Goal: Transaction & Acquisition: Purchase product/service

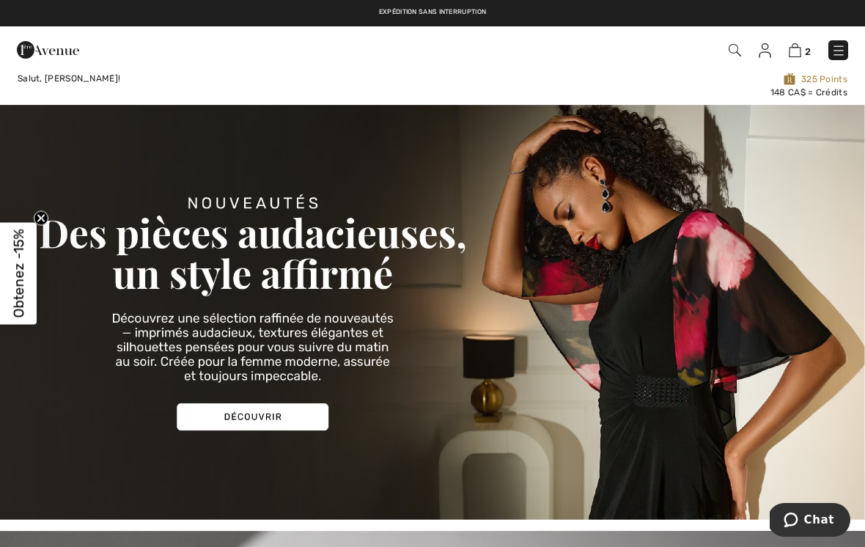
click at [836, 53] on img at bounding box center [839, 50] width 15 height 15
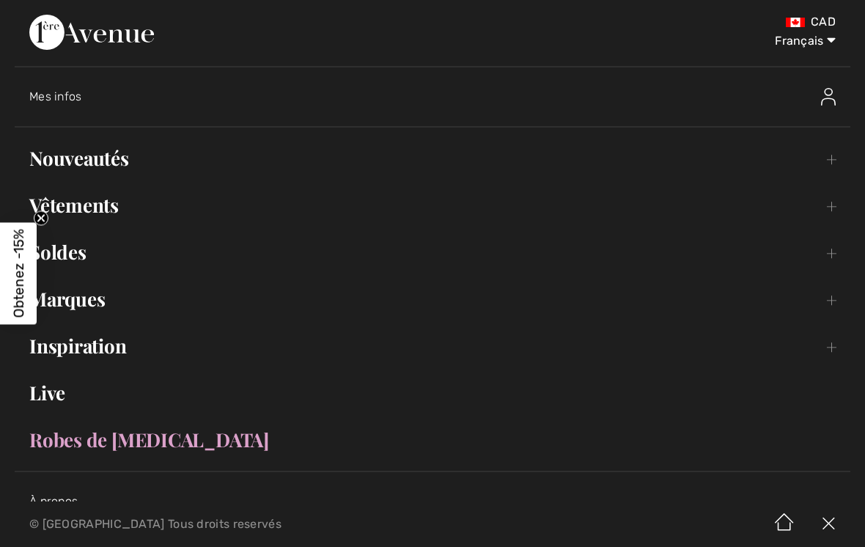
click at [418, 159] on link "Nouveautés Toggle submenu" at bounding box center [433, 158] width 836 height 32
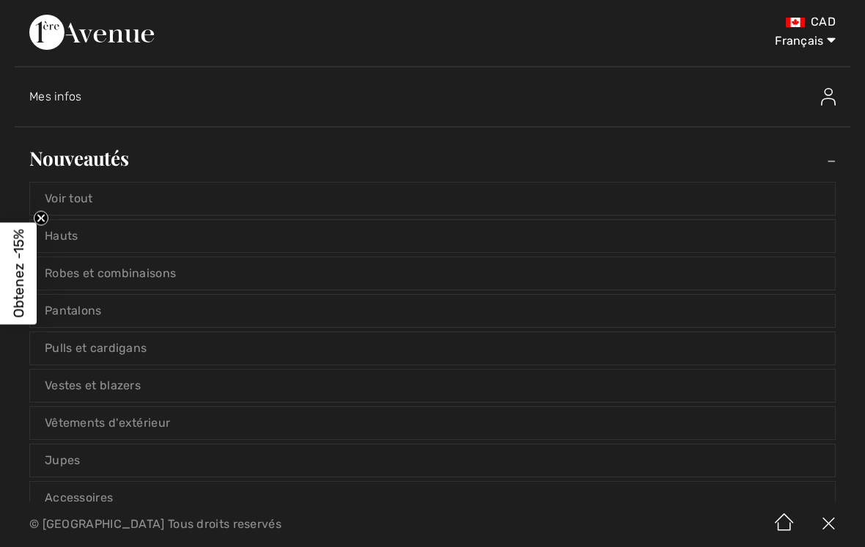
click at [436, 205] on link "Voir tout" at bounding box center [432, 199] width 805 height 32
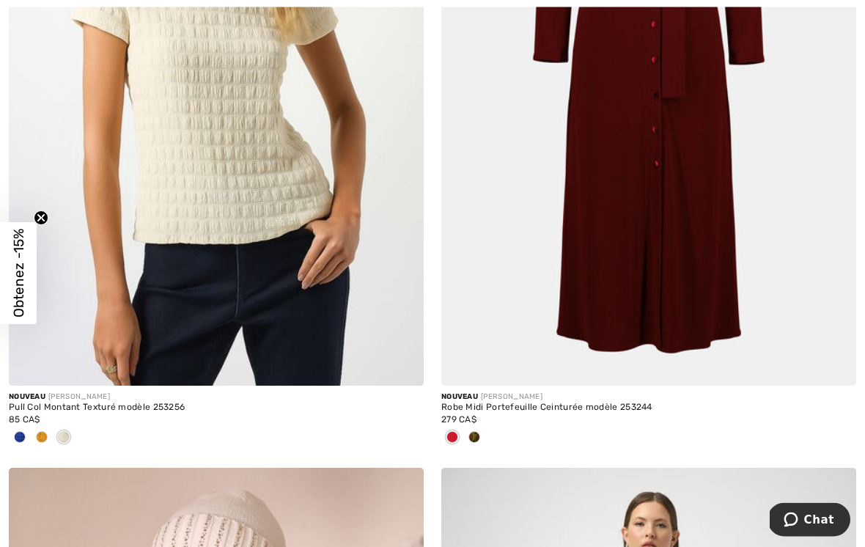
scroll to position [445, 0]
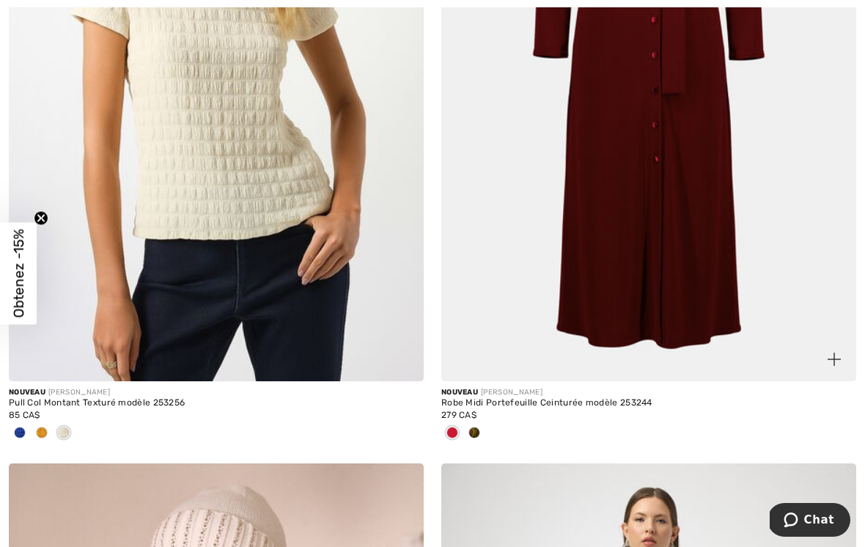
click at [483, 433] on div at bounding box center [475, 434] width 22 height 24
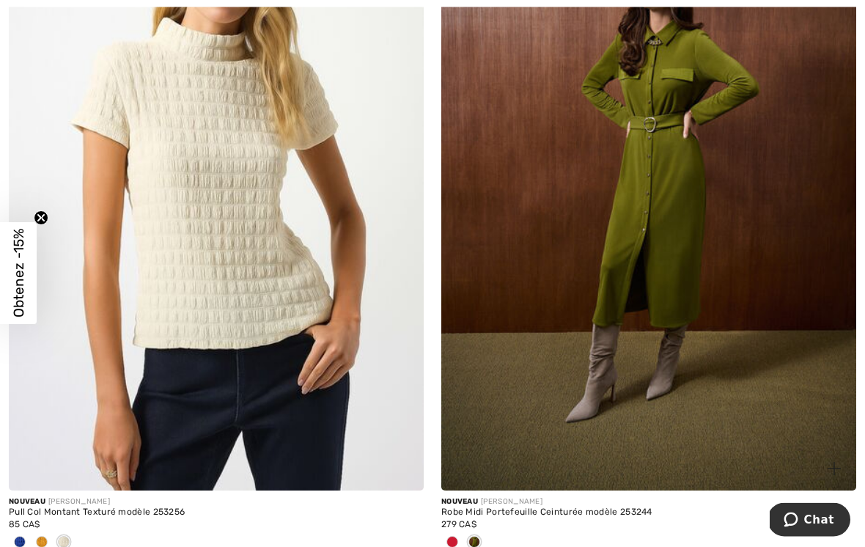
scroll to position [410, 0]
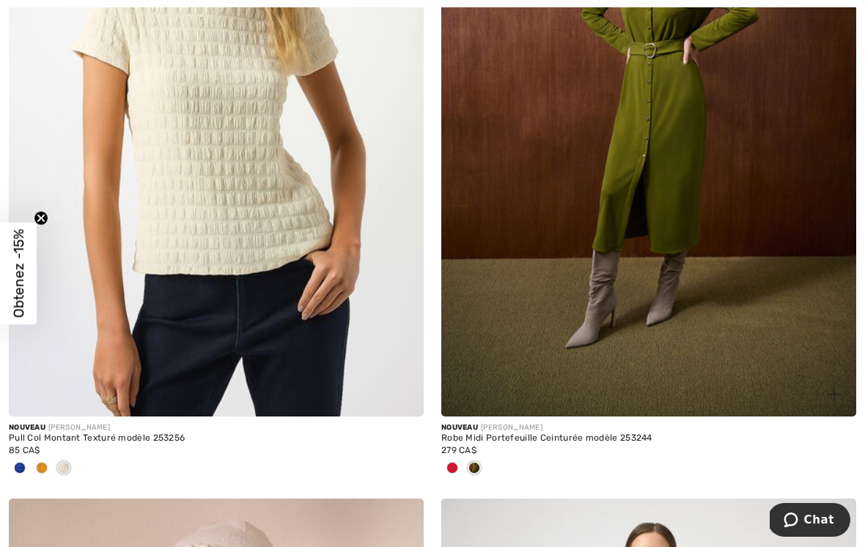
click at [458, 472] on div at bounding box center [453, 469] width 22 height 24
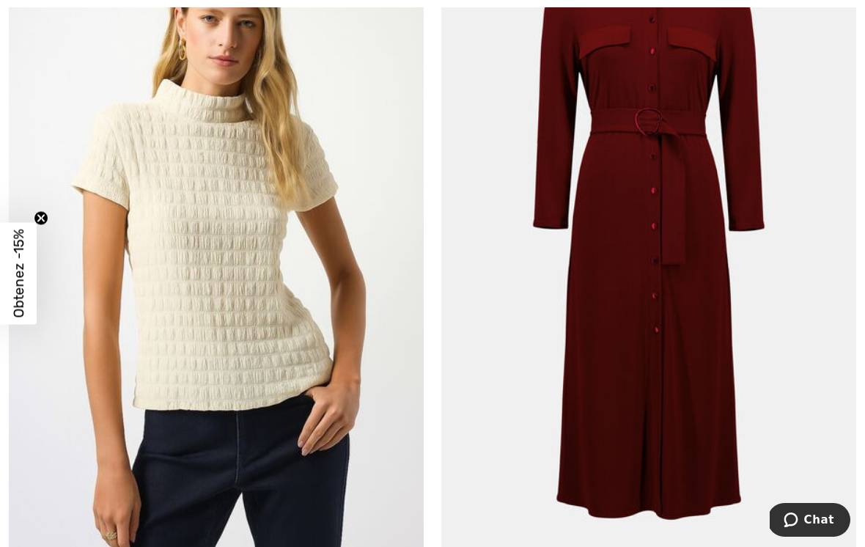
scroll to position [347, 0]
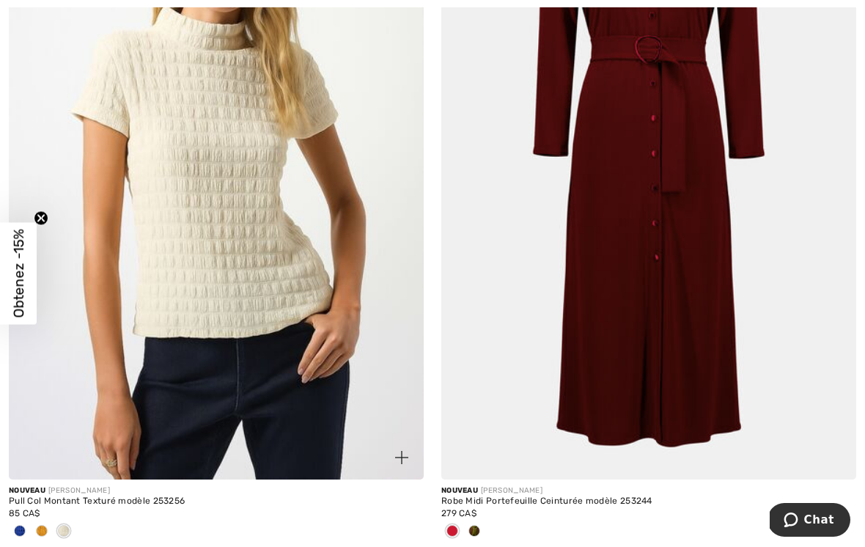
click at [51, 538] on div at bounding box center [42, 532] width 22 height 24
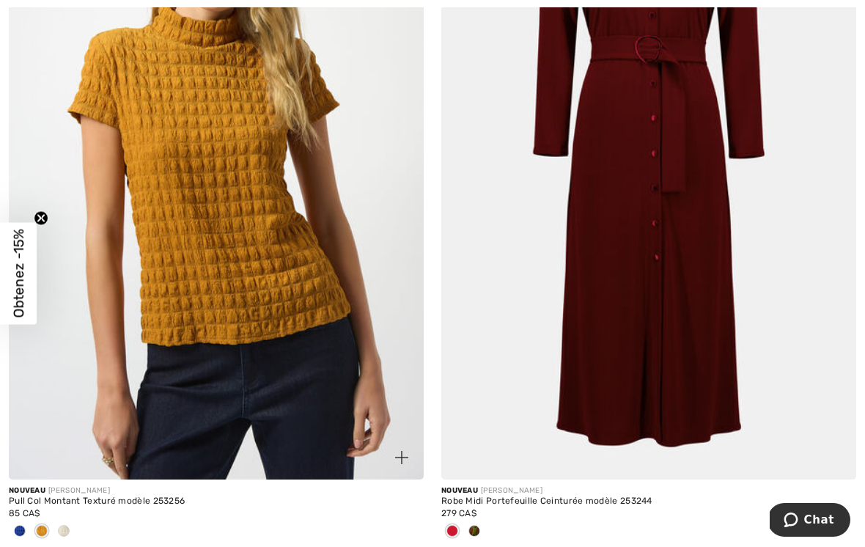
click at [76, 529] on div at bounding box center [216, 532] width 415 height 24
click at [70, 529] on div at bounding box center [64, 532] width 22 height 24
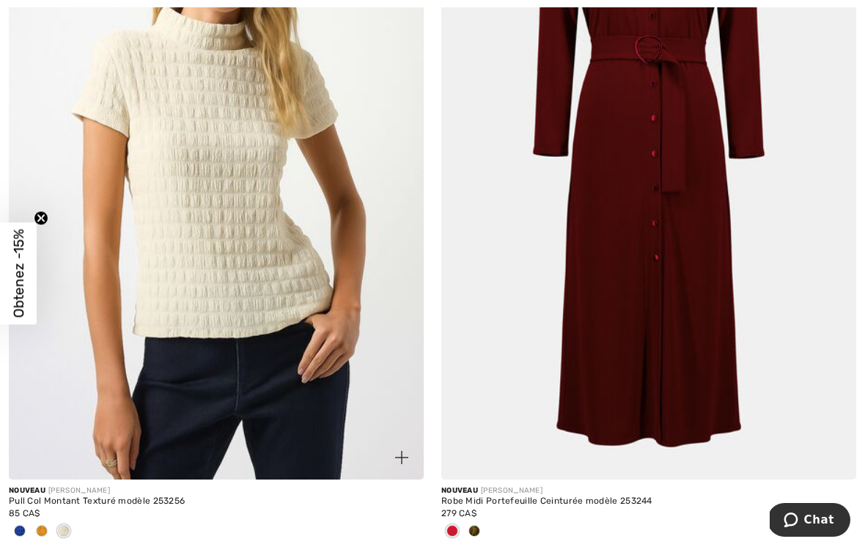
click at [25, 541] on div at bounding box center [20, 532] width 22 height 24
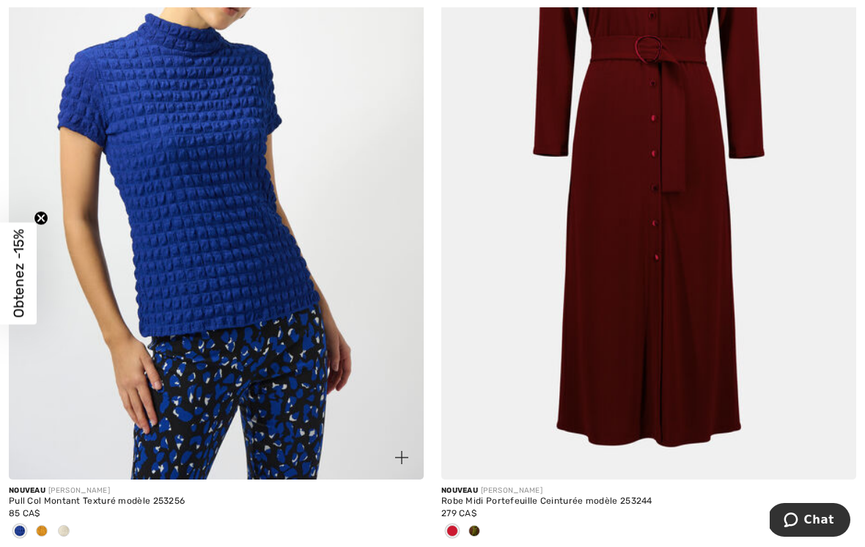
click at [75, 533] on div at bounding box center [216, 532] width 415 height 24
click at [62, 525] on span at bounding box center [64, 531] width 12 height 12
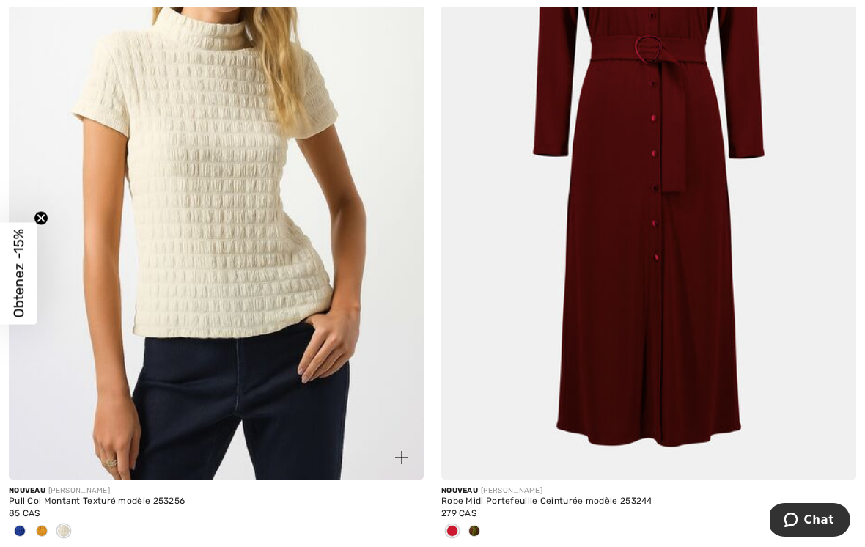
click at [236, 342] on img at bounding box center [216, 168] width 415 height 623
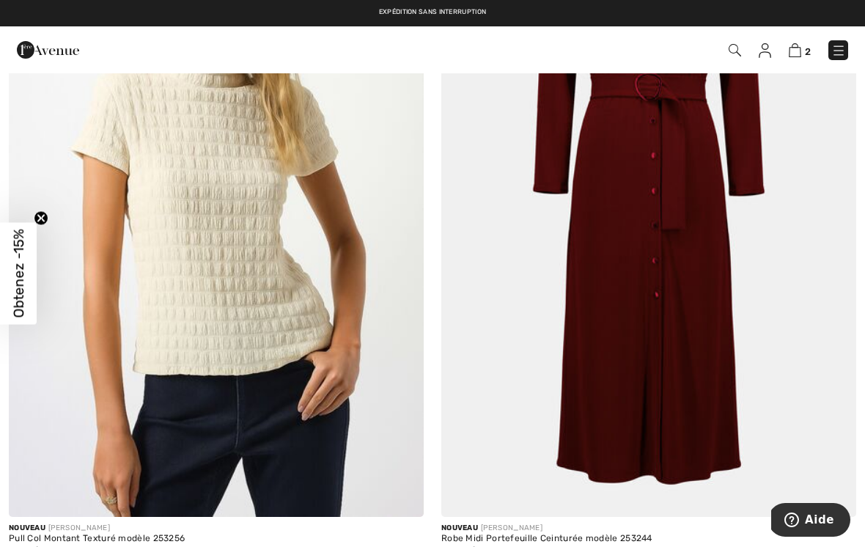
scroll to position [318, 0]
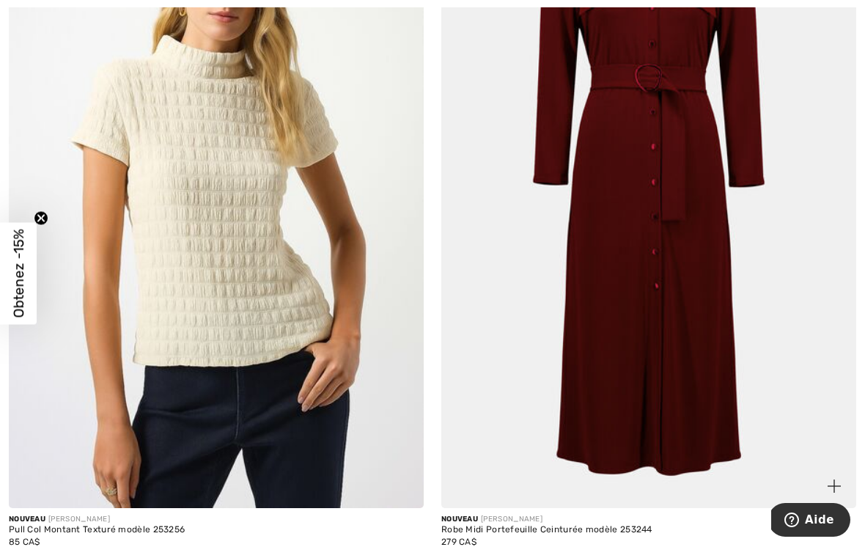
click at [679, 334] on img at bounding box center [649, 197] width 415 height 623
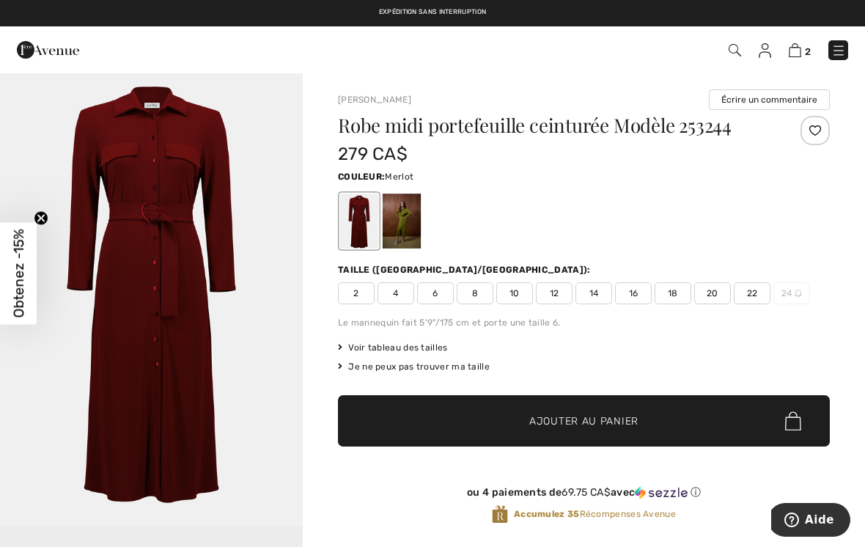
click at [672, 289] on span "18" at bounding box center [673, 293] width 37 height 22
click at [590, 426] on span "Ajouter au panier" at bounding box center [584, 421] width 109 height 15
